Goal: Register for event/course

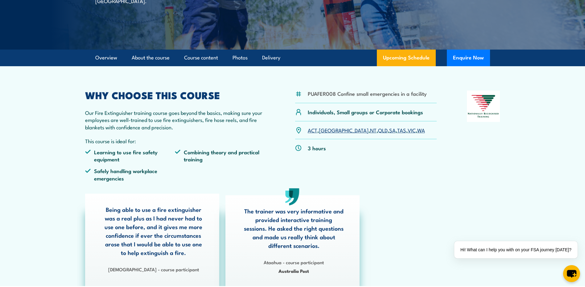
scroll to position [31, 0]
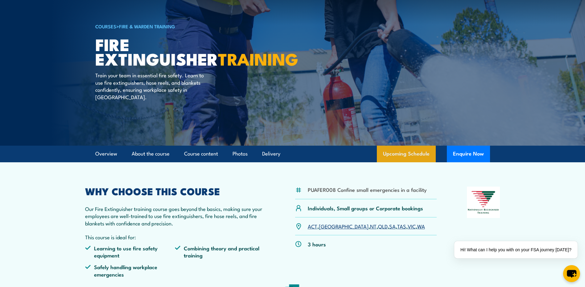
click at [402, 155] on link "Upcoming Schedule" at bounding box center [406, 154] width 59 height 17
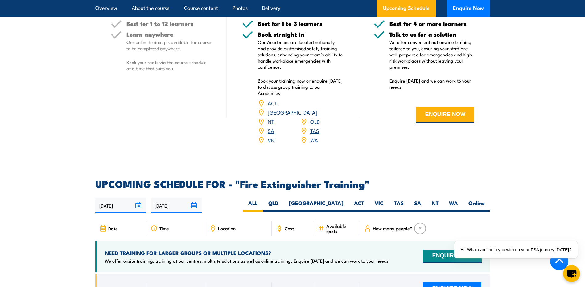
scroll to position [1034, 0]
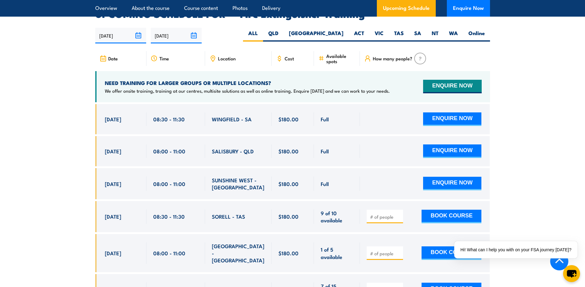
click at [227, 56] on span "Location" at bounding box center [227, 58] width 18 height 5
click at [211, 56] on icon at bounding box center [213, 59] width 4 height 6
click at [213, 57] on icon at bounding box center [212, 57] width 1 height 1
click at [227, 56] on span "Location" at bounding box center [227, 58] width 18 height 5
click at [453, 30] on label "WA" at bounding box center [453, 36] width 19 height 12
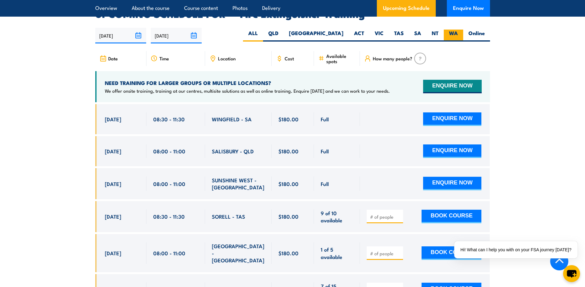
click at [458, 30] on input "WA" at bounding box center [460, 32] width 4 height 4
radio input "true"
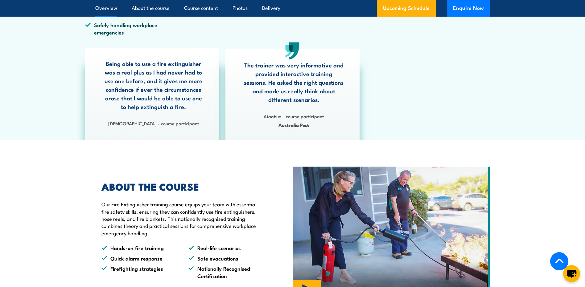
scroll to position [171, 0]
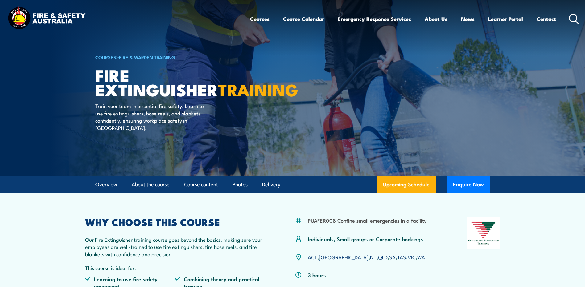
click at [417, 257] on link "WA" at bounding box center [421, 256] width 8 height 7
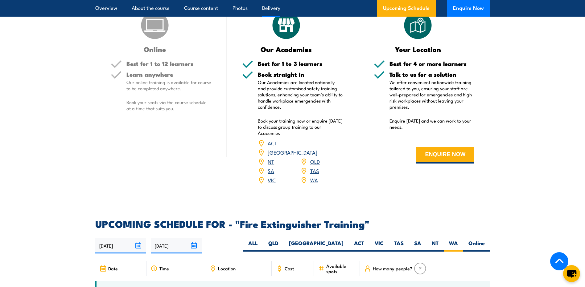
scroll to position [819, 0]
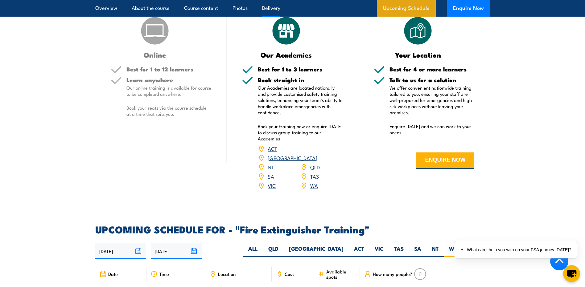
click at [393, 6] on link "Upcoming Schedule" at bounding box center [406, 8] width 59 height 17
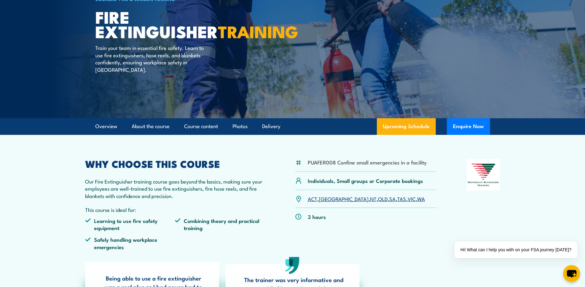
scroll to position [0, 0]
